Goal: Transaction & Acquisition: Purchase product/service

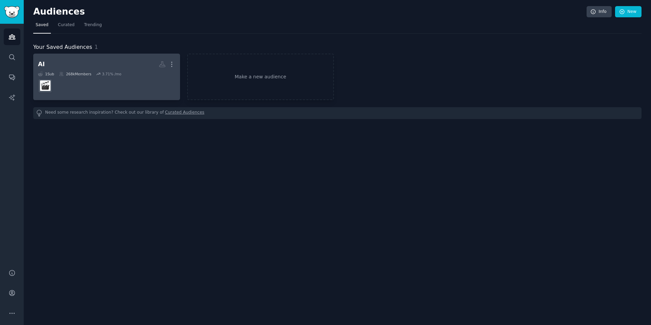
click at [84, 82] on dd at bounding box center [106, 85] width 137 height 19
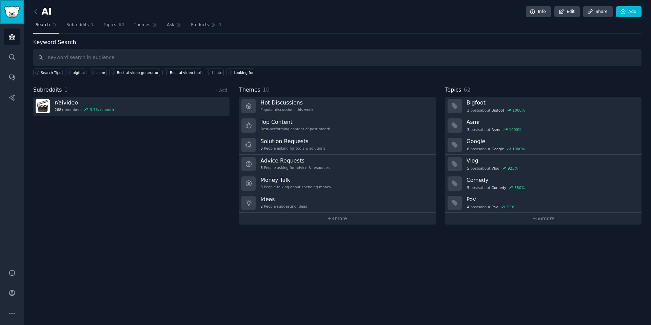
click at [0, 15] on link "Sidebar" at bounding box center [12, 12] width 24 height 24
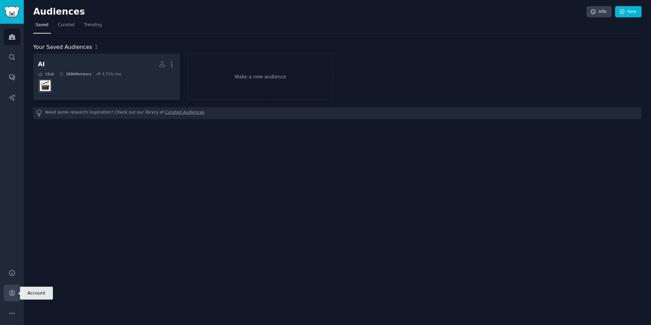
click at [15, 292] on icon "Sidebar" at bounding box center [11, 292] width 7 height 7
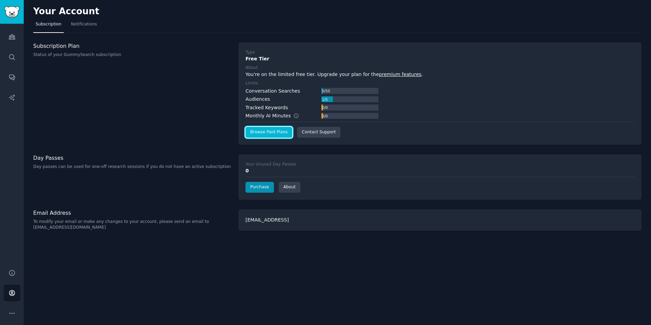
click at [270, 133] on link "Browse Paid Plans" at bounding box center [268, 132] width 47 height 11
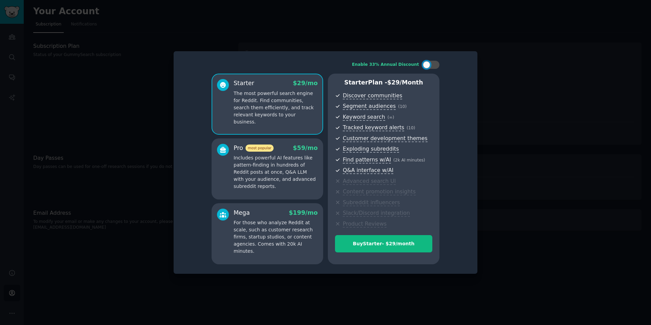
click at [273, 168] on p "Includes powerful AI features like pattern-finding in hundreds of Reddit posts …" at bounding box center [276, 172] width 84 height 36
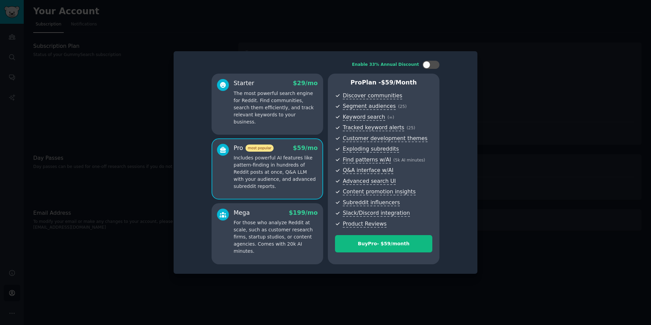
click at [282, 132] on div "Starter $ 29 /mo The most powerful search engine for Reddit. Find communities, …" at bounding box center [268, 104] width 112 height 61
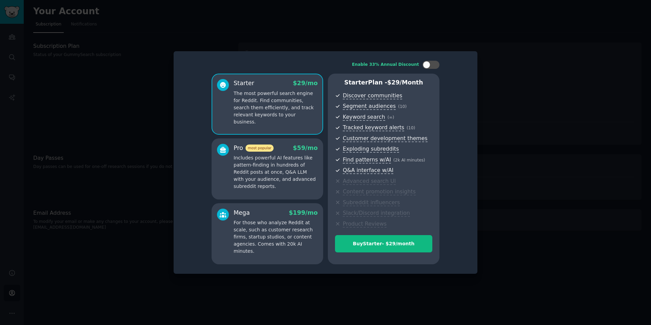
click at [292, 160] on p "Includes powerful AI features like pattern-finding in hundreds of Reddit posts …" at bounding box center [276, 172] width 84 height 36
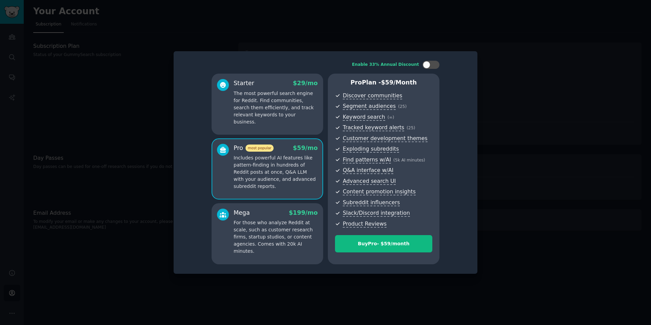
click at [275, 216] on div "Mega $ 199 /mo" at bounding box center [276, 213] width 84 height 8
click at [266, 198] on div "Pro most popular $ 59 /mo Includes powerful AI features like pattern-finding in…" at bounding box center [268, 168] width 112 height 61
click at [381, 240] on div "Buy Pro - $ 59 /month" at bounding box center [383, 243] width 97 height 7
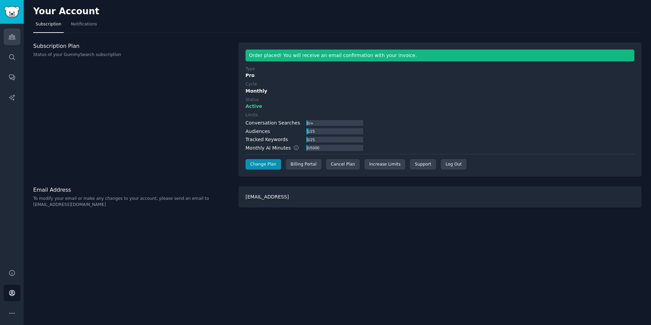
click at [10, 37] on icon "Sidebar" at bounding box center [11, 36] width 7 height 7
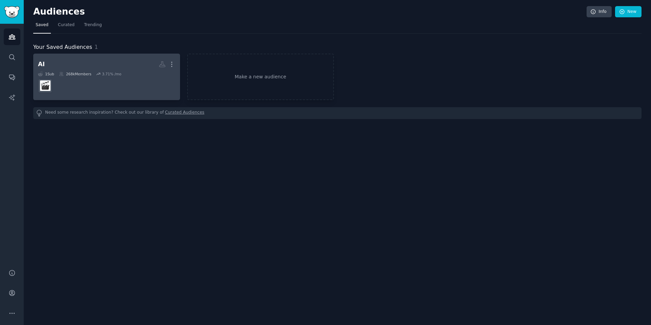
click at [97, 61] on h2 "AI More" at bounding box center [106, 64] width 137 height 12
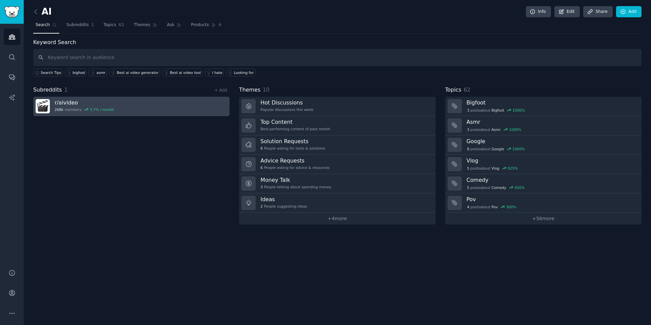
click at [112, 104] on link "r/ aivideo 268k members 3.7 % / month" at bounding box center [131, 106] width 196 height 19
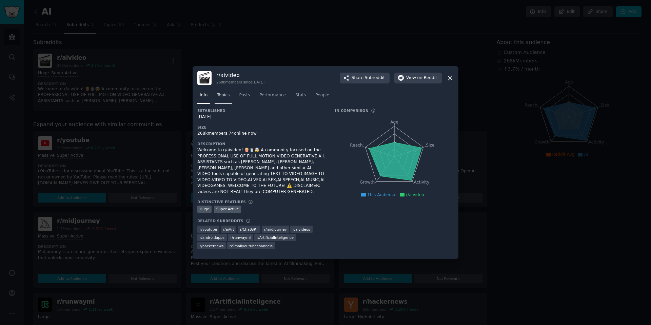
click at [224, 99] on link "Topics" at bounding box center [223, 97] width 17 height 14
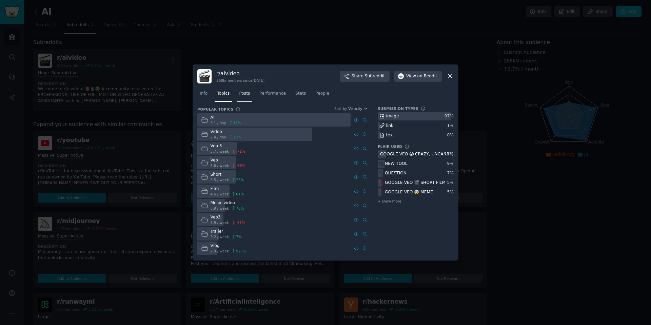
click at [245, 96] on span "Posts" at bounding box center [244, 94] width 11 height 6
